Goal: Information Seeking & Learning: Learn about a topic

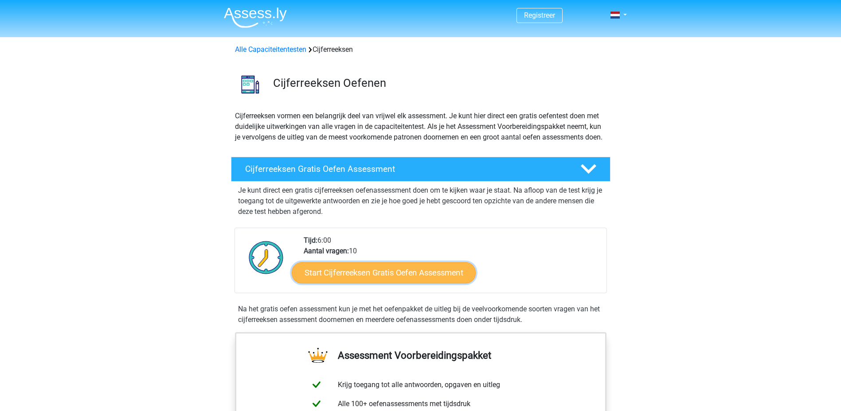
click at [352, 283] on link "Start Cijferreeksen Gratis Oefen Assessment" at bounding box center [384, 272] width 184 height 21
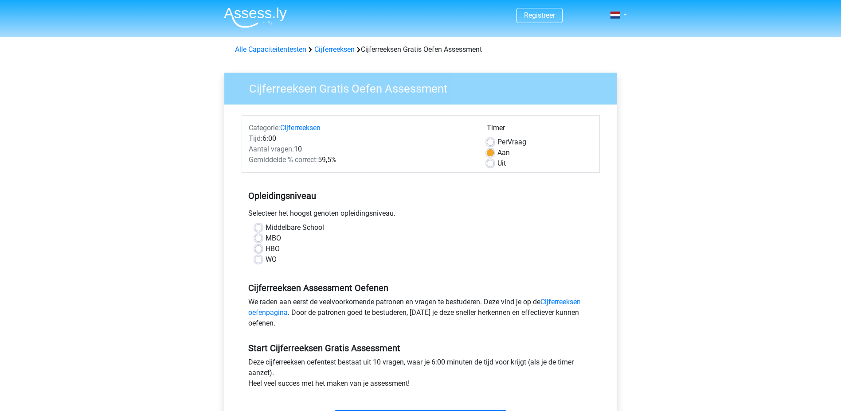
click at [263, 228] on div "Middelbare School" at bounding box center [421, 228] width 332 height 11
click at [266, 227] on label "Middelbare School" at bounding box center [295, 228] width 59 height 11
click at [258, 227] on input "Middelbare School" at bounding box center [258, 227] width 7 height 9
radio input "true"
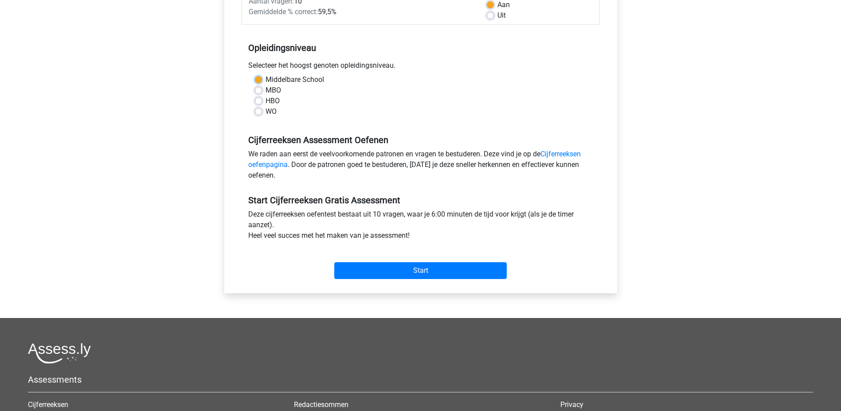
scroll to position [177, 0]
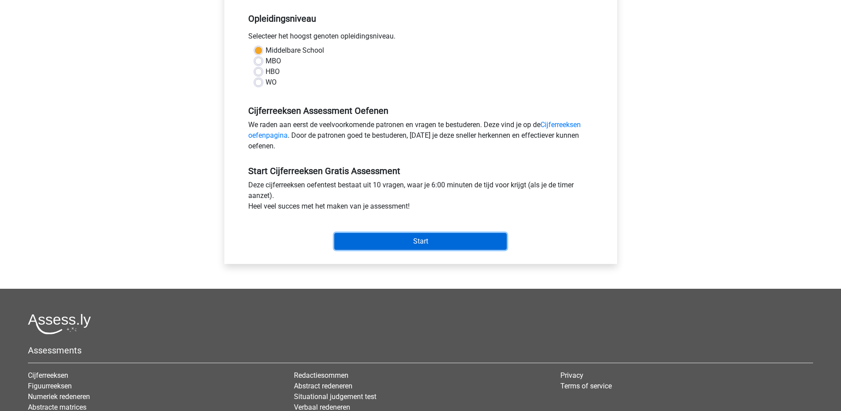
click at [373, 245] on input "Start" at bounding box center [420, 241] width 172 height 17
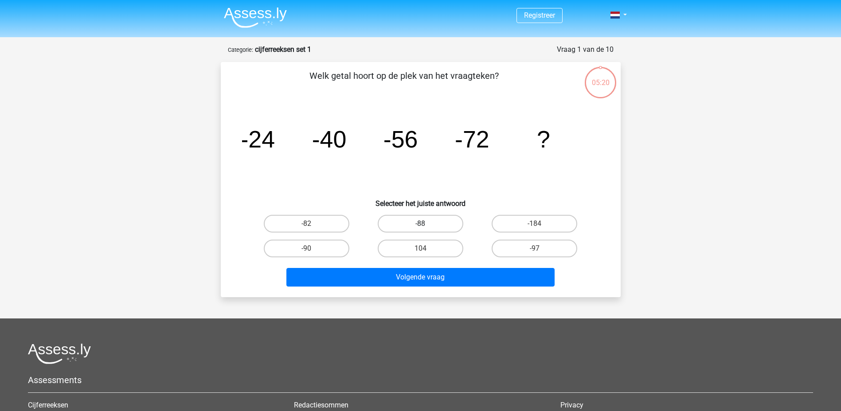
click at [429, 222] on label "-88" at bounding box center [421, 224] width 86 height 18
click at [426, 224] on input "-88" at bounding box center [423, 227] width 6 height 6
radio input "true"
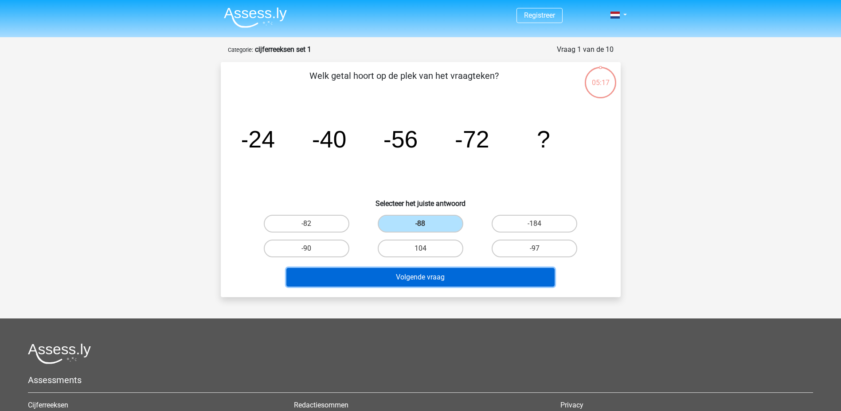
click at [415, 279] on button "Volgende vraag" at bounding box center [420, 277] width 268 height 19
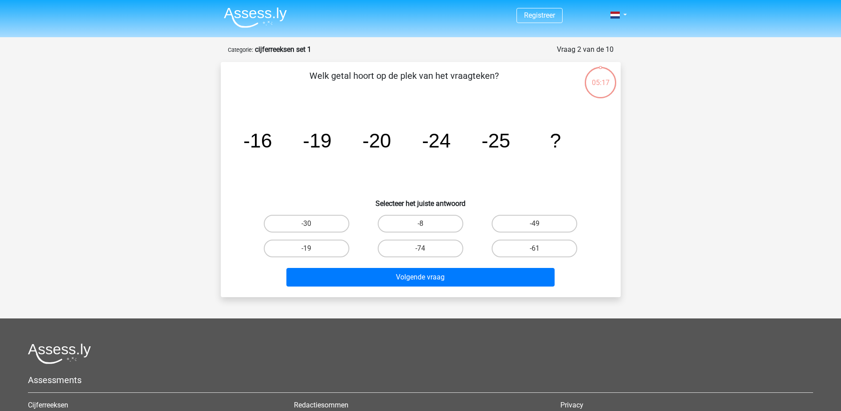
scroll to position [44, 0]
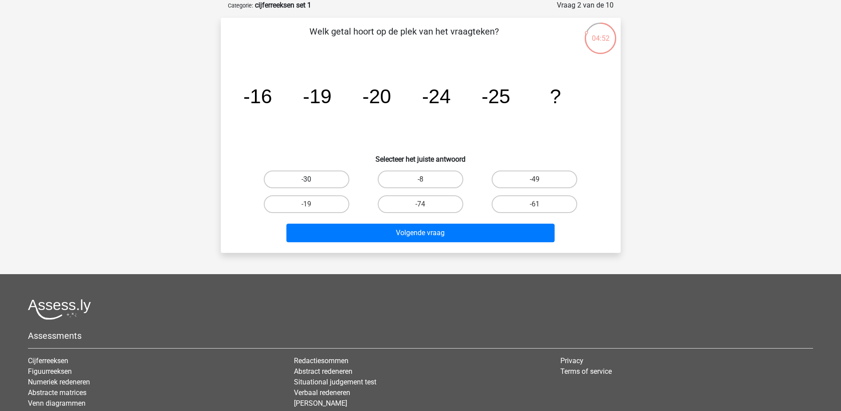
click at [332, 181] on label "-30" at bounding box center [307, 180] width 86 height 18
click at [312, 181] on input "-30" at bounding box center [309, 183] width 6 height 6
radio input "true"
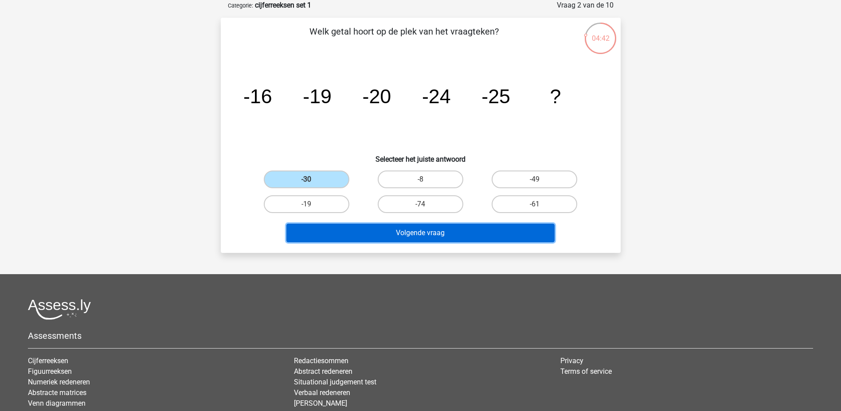
click at [413, 230] on button "Volgende vraag" at bounding box center [420, 233] width 268 height 19
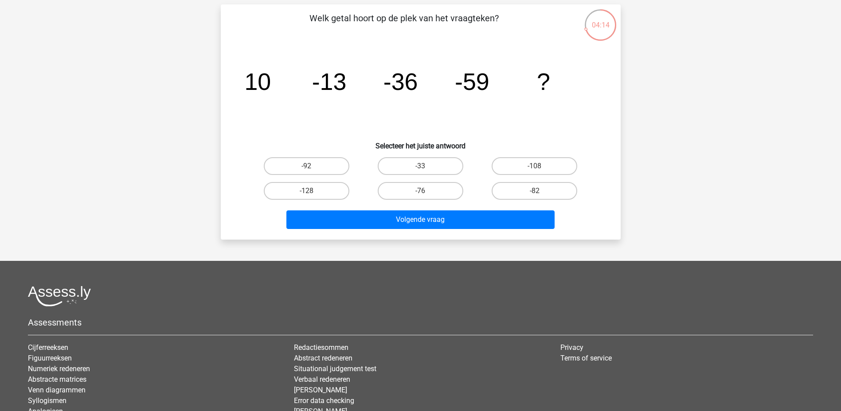
scroll to position [0, 0]
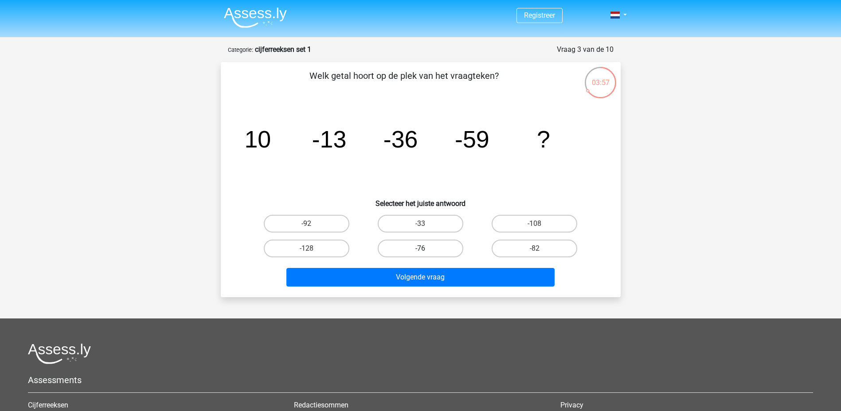
click at [411, 249] on label "-76" at bounding box center [421, 249] width 86 height 18
click at [420, 249] on input "-76" at bounding box center [423, 252] width 6 height 6
radio input "true"
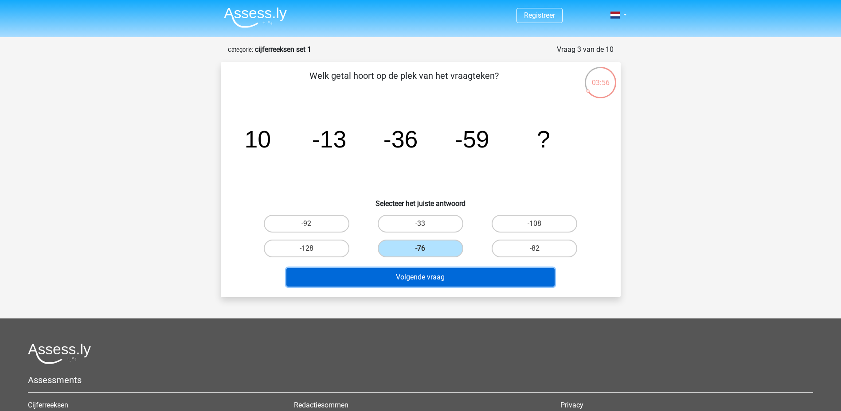
click at [427, 278] on button "Volgende vraag" at bounding box center [420, 277] width 268 height 19
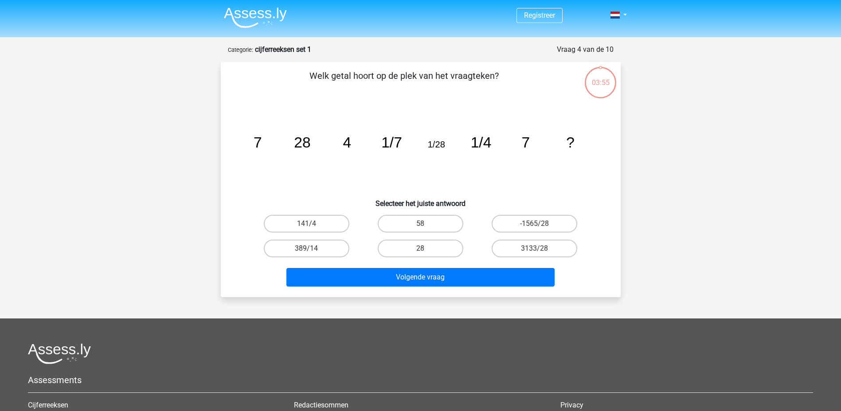
scroll to position [44, 0]
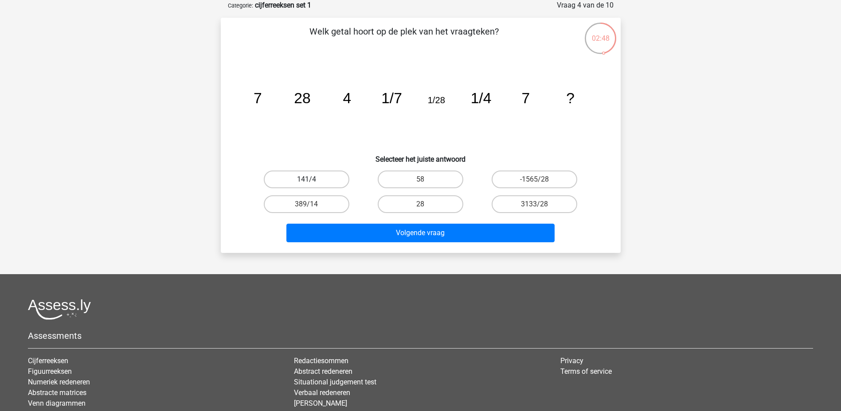
click at [340, 179] on label "141/4" at bounding box center [307, 180] width 86 height 18
click at [312, 180] on input "141/4" at bounding box center [309, 183] width 6 height 6
radio input "true"
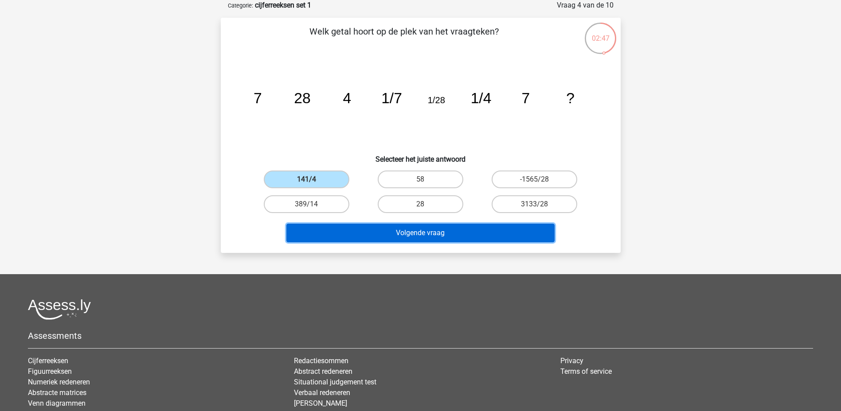
click at [378, 233] on button "Volgende vraag" at bounding box center [420, 233] width 268 height 19
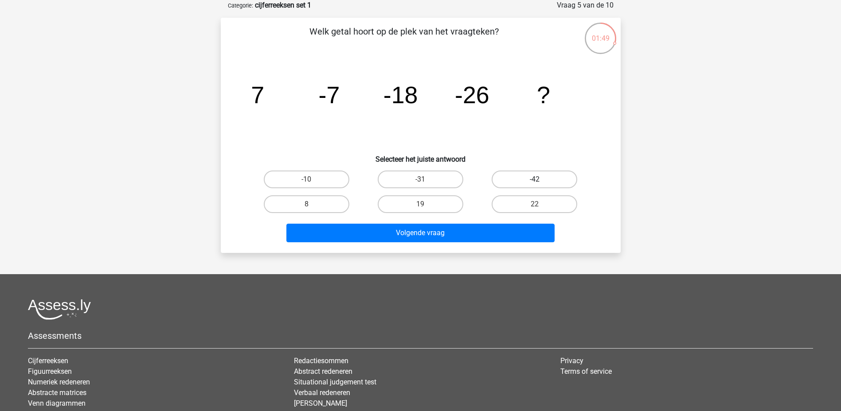
click at [523, 180] on label "-42" at bounding box center [535, 180] width 86 height 18
click at [535, 180] on input "-42" at bounding box center [538, 183] width 6 height 6
radio input "true"
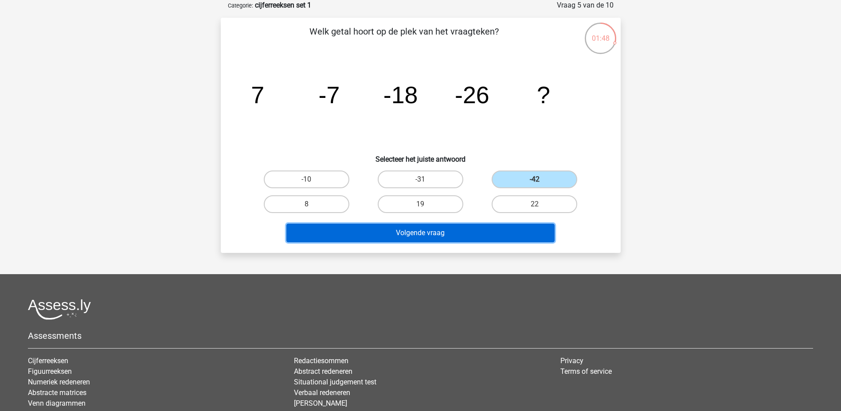
click at [484, 236] on button "Volgende vraag" at bounding box center [420, 233] width 268 height 19
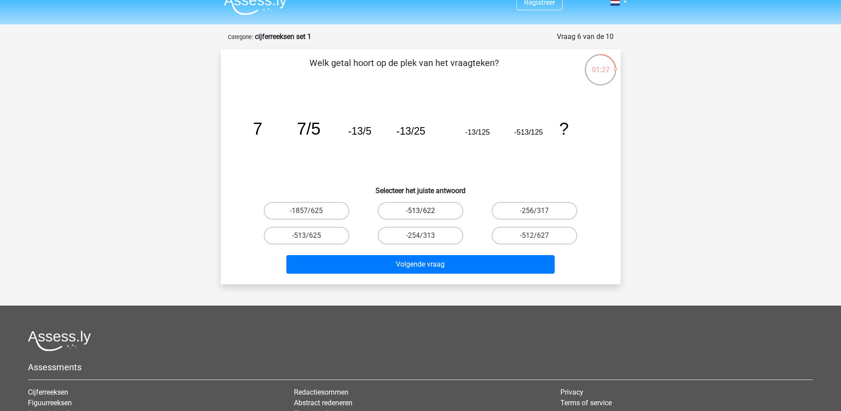
scroll to position [0, 0]
